Goal: Transaction & Acquisition: Download file/media

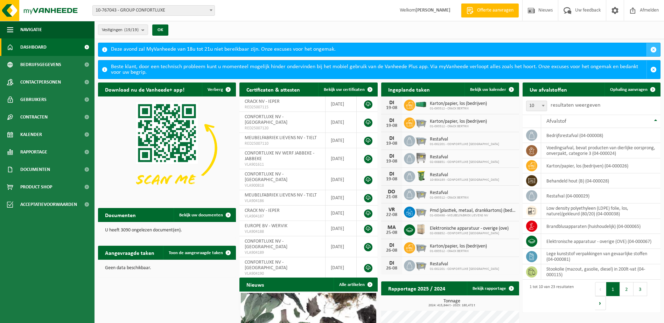
click at [652, 48] on span "button" at bounding box center [653, 50] width 6 height 6
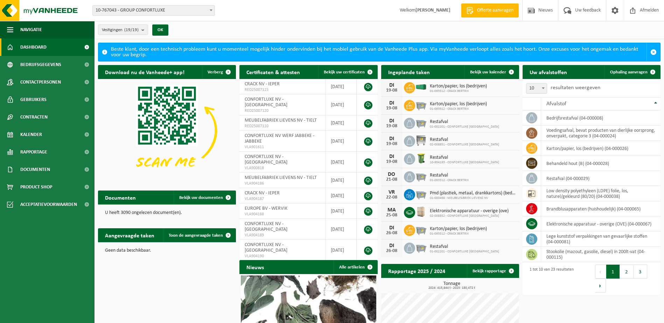
click at [652, 48] on button "button" at bounding box center [653, 52] width 14 height 18
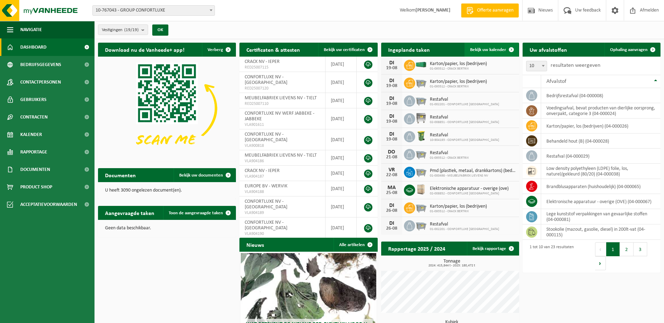
click at [484, 48] on span "Bekijk uw kalender" at bounding box center [488, 50] width 36 height 5
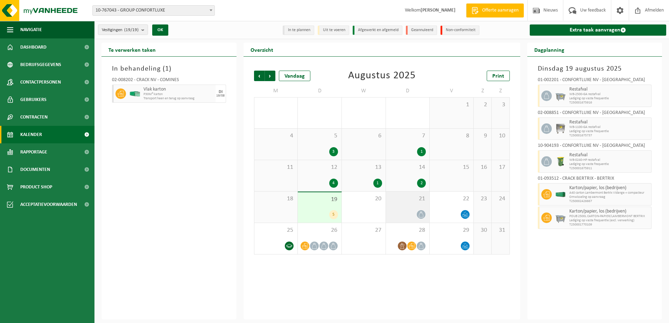
click at [405, 209] on div "21" at bounding box center [408, 207] width 44 height 31
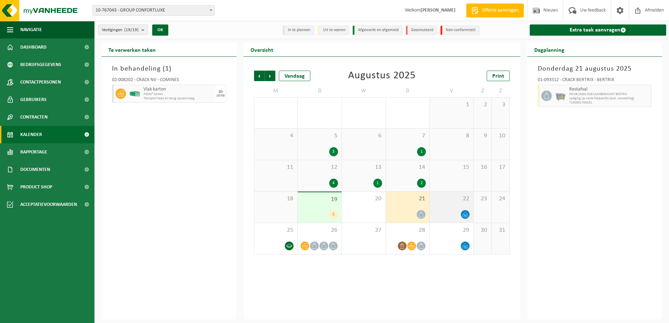
click at [437, 206] on div "22" at bounding box center [452, 207] width 44 height 31
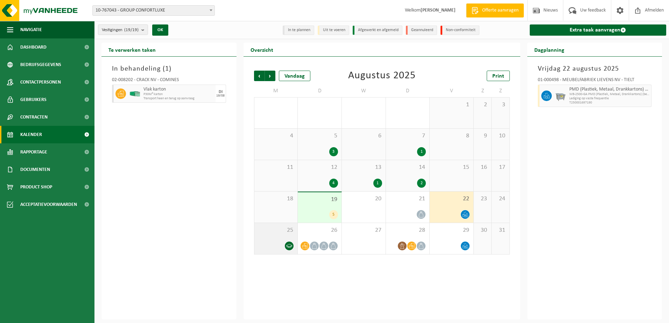
click at [283, 238] on div "25" at bounding box center [275, 238] width 43 height 31
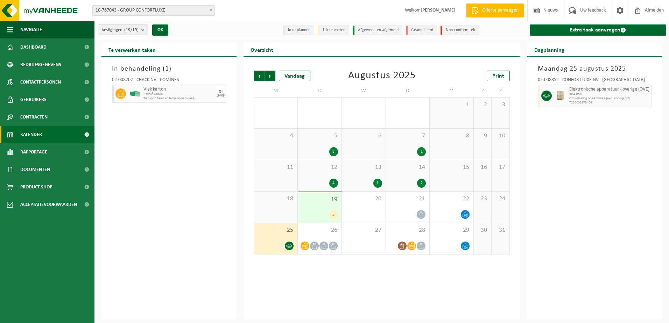
click at [326, 205] on div "19 5" at bounding box center [320, 207] width 44 height 30
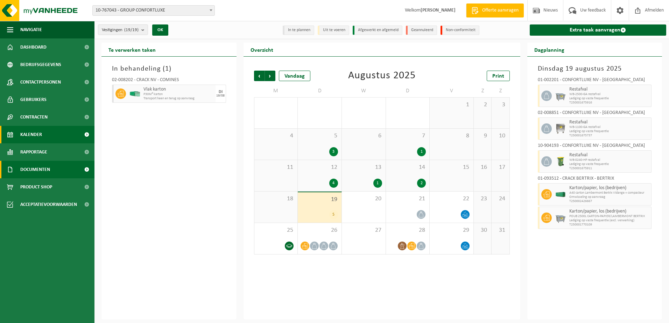
click at [34, 169] on span "Documenten" at bounding box center [35, 169] width 30 height 17
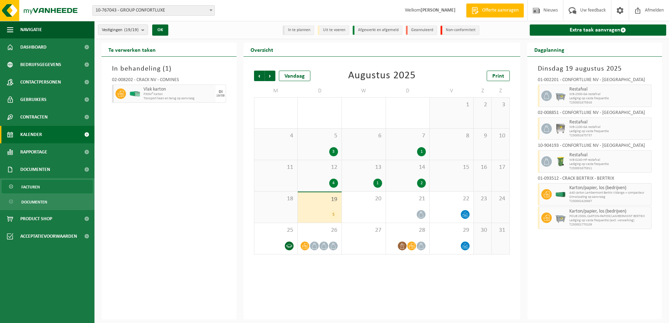
click at [38, 189] on span "Facturen" at bounding box center [30, 186] width 19 height 13
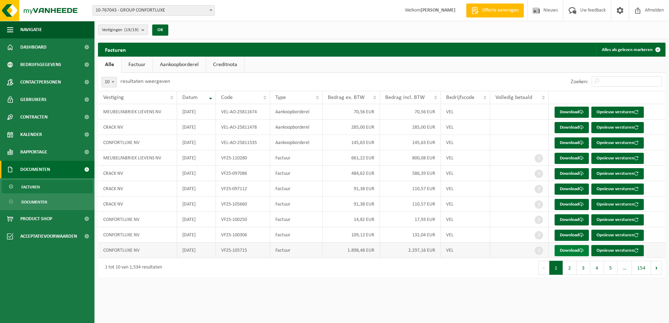
click at [568, 251] on link "Download" at bounding box center [571, 250] width 34 height 11
click at [55, 43] on link "Dashboard" at bounding box center [47, 46] width 94 height 17
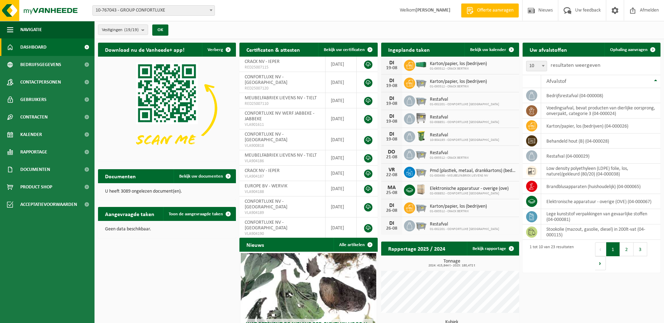
click at [389, 188] on div "MA" at bounding box center [391, 188] width 14 height 6
click at [417, 189] on img at bounding box center [421, 190] width 12 height 12
click at [464, 189] on span "Elektronische apparatuur - overige (ove)" at bounding box center [469, 189] width 79 height 6
click at [34, 60] on span "Bedrijfsgegevens" at bounding box center [40, 64] width 41 height 17
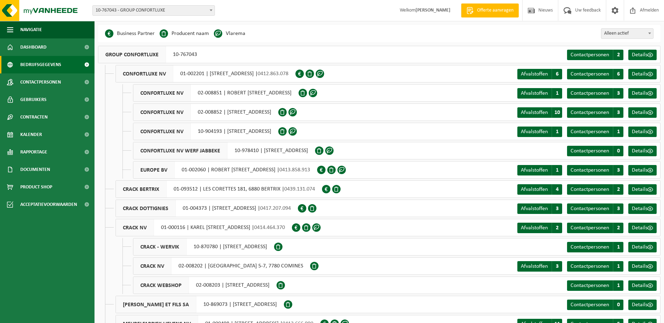
click at [211, 110] on div "CONFORTLUXE NV 02-008852 | [STREET_ADDRESS]" at bounding box center [205, 112] width 145 height 17
drag, startPoint x: 230, startPoint y: 113, endPoint x: 281, endPoint y: 109, distance: 50.5
click at [278, 109] on div "CONFORTLUXE NV 02-008852 | GELUWESTEENWEG 120, 8940 WERVIK" at bounding box center [205, 112] width 145 height 17
click at [36, 50] on span "Dashboard" at bounding box center [33, 46] width 26 height 17
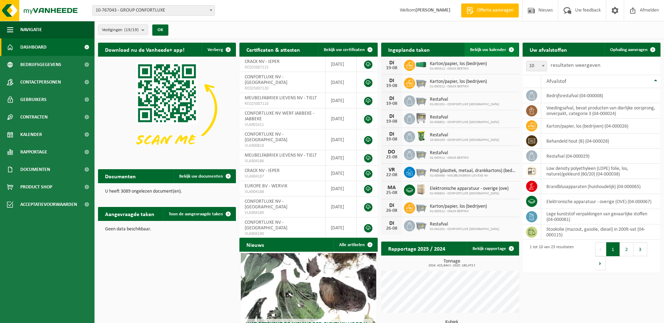
click at [474, 51] on span "Bekijk uw kalender" at bounding box center [488, 50] width 36 height 5
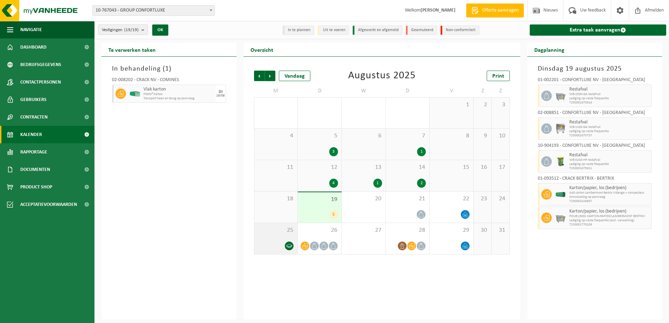
click at [279, 236] on div "25" at bounding box center [275, 238] width 43 height 31
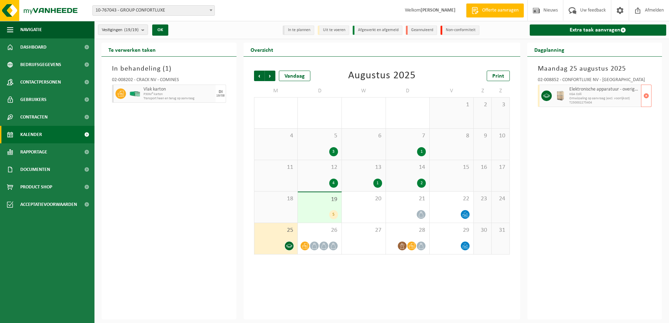
click at [579, 98] on span "Omwisseling op aanvraag (excl. voorrijkost)" at bounding box center [604, 99] width 70 height 4
click at [579, 97] on span "Omwisseling op aanvraag (excl. voorrijkost)" at bounding box center [604, 99] width 70 height 4
drag, startPoint x: 579, startPoint y: 97, endPoint x: 562, endPoint y: 106, distance: 19.7
click at [562, 106] on div at bounding box center [560, 96] width 14 height 22
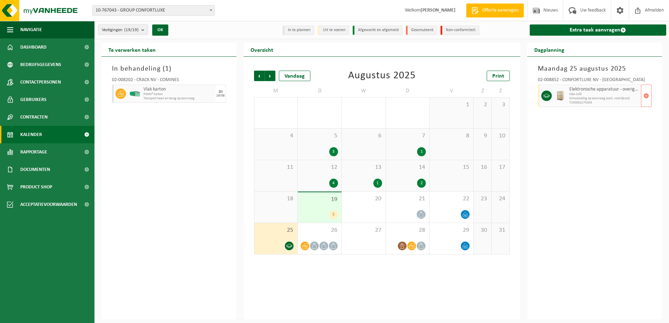
drag, startPoint x: 547, startPoint y: 98, endPoint x: 439, endPoint y: 72, distance: 111.6
click at [439, 72] on div "Vorige Volgende Vandaag [DATE] Print" at bounding box center [382, 76] width 256 height 10
click at [419, 239] on div "28" at bounding box center [408, 238] width 44 height 31
